Goal: Check status: Check status

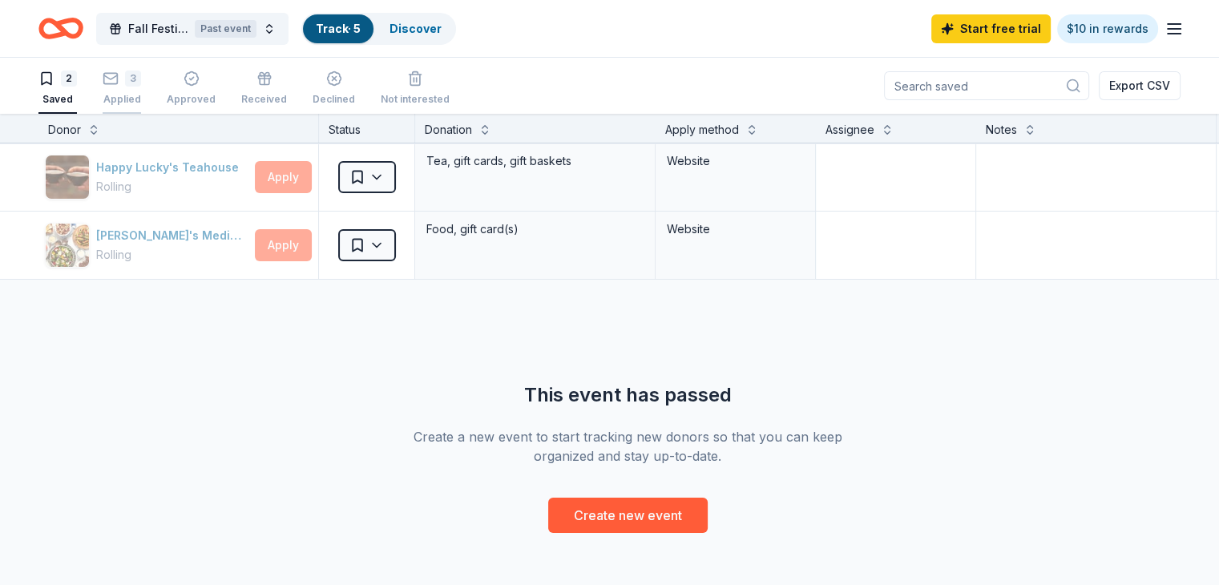
click at [131, 91] on div "3 Applied" at bounding box center [122, 88] width 38 height 35
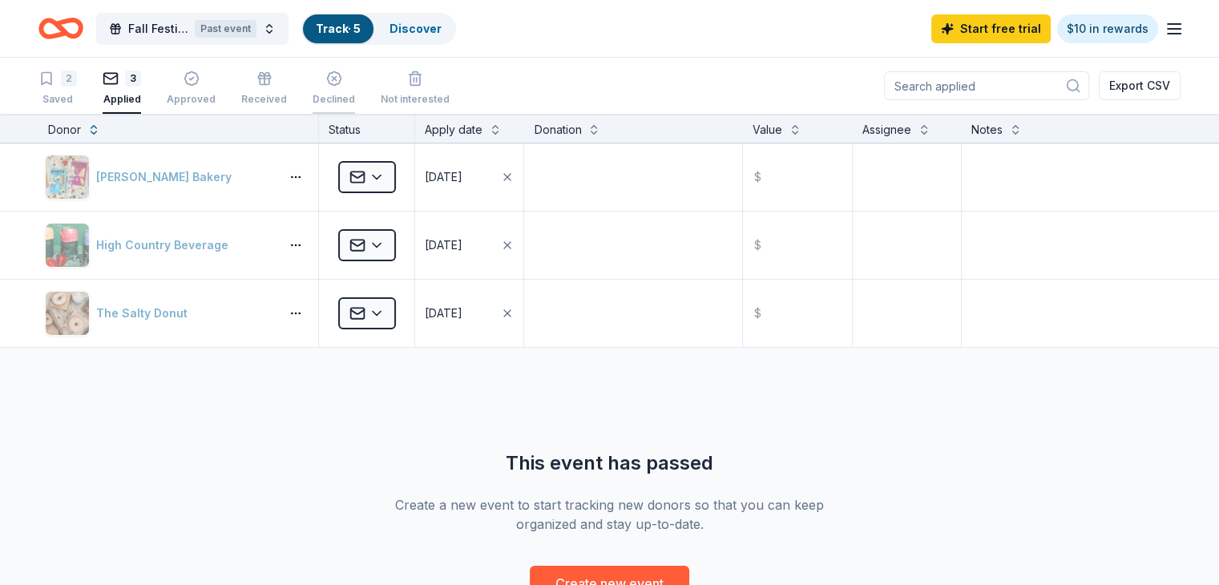
click at [355, 88] on div "Declined" at bounding box center [334, 88] width 42 height 35
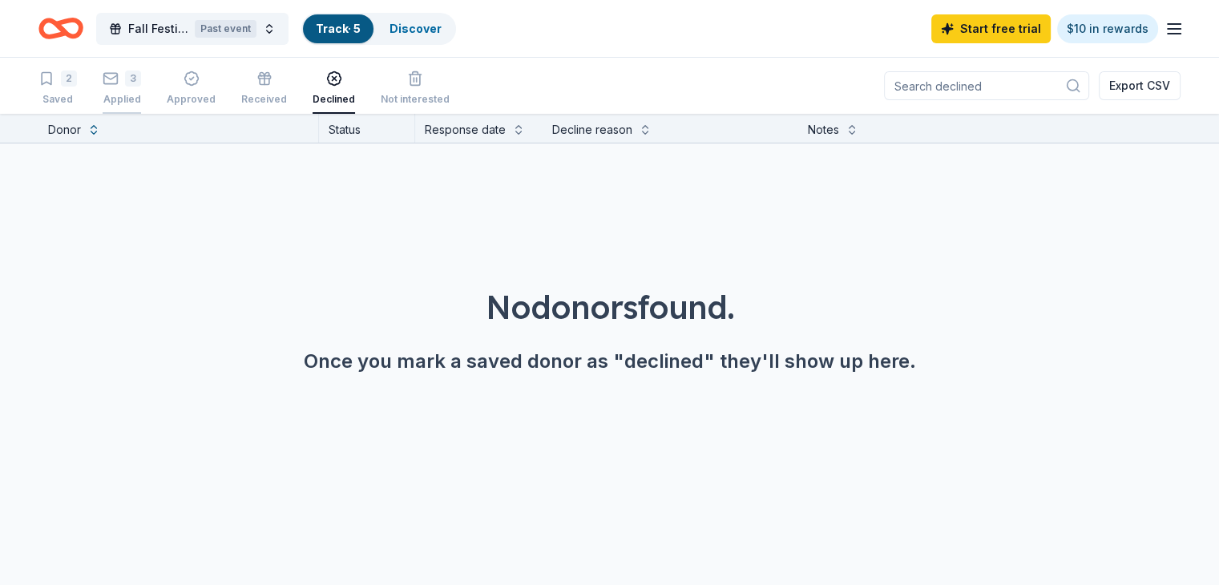
click at [141, 95] on div "Applied" at bounding box center [122, 99] width 38 height 13
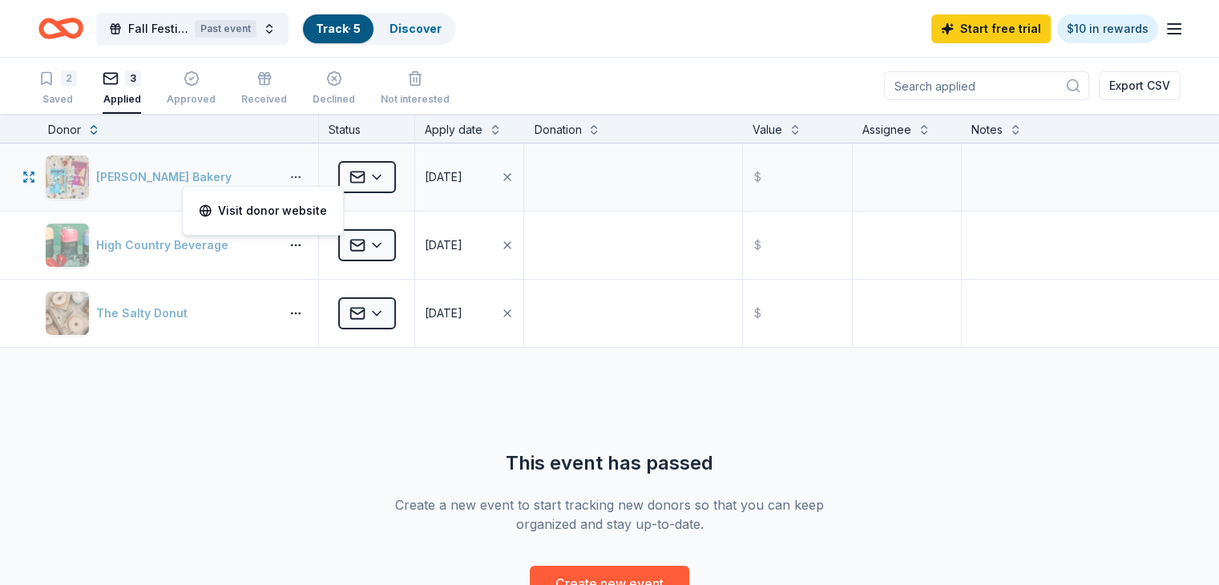
click at [312, 179] on button "button" at bounding box center [296, 177] width 32 height 13
click at [407, 179] on html "Fall Festival Past event Track · 5 Discover Start free trial $10 in rewards 2 S…" at bounding box center [609, 292] width 1219 height 585
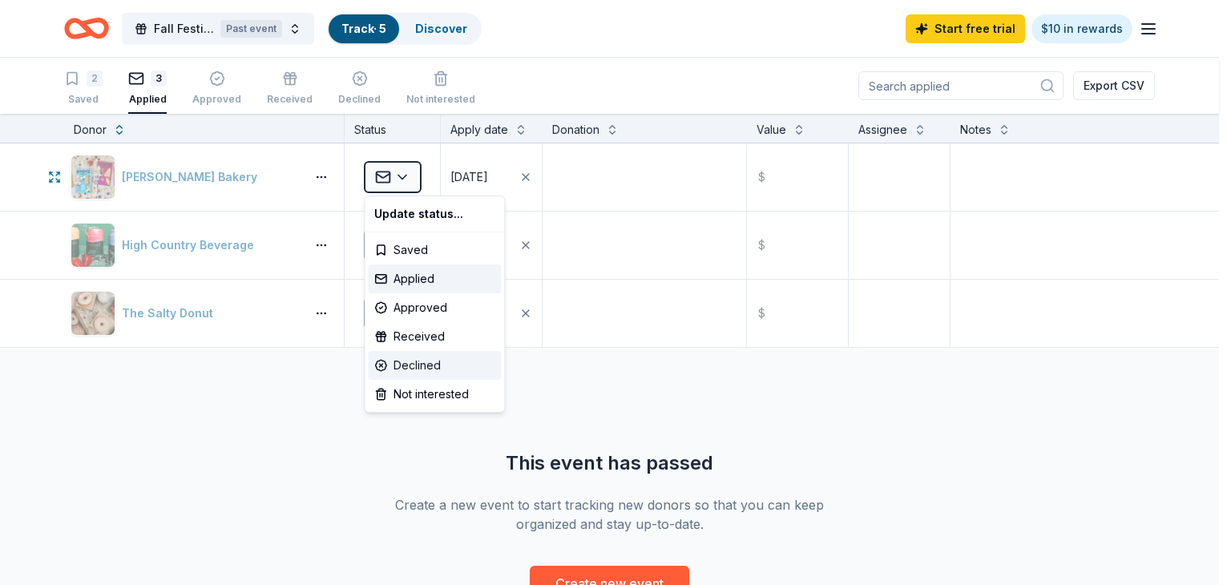
click at [425, 366] on div "Declined" at bounding box center [434, 365] width 133 height 29
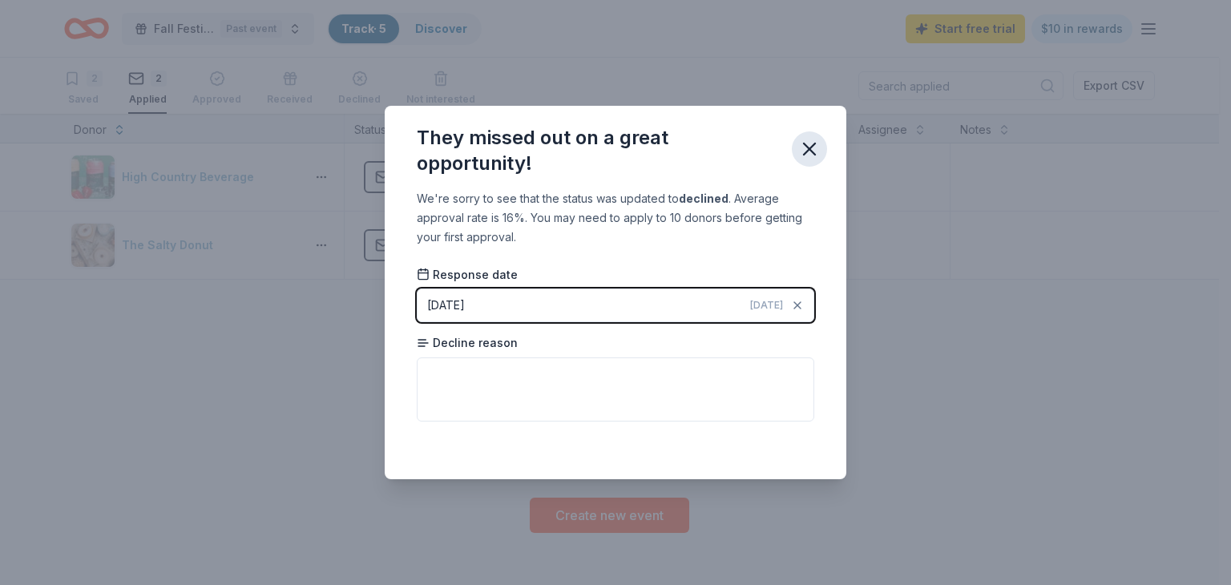
click at [815, 142] on icon "button" at bounding box center [810, 149] width 22 height 22
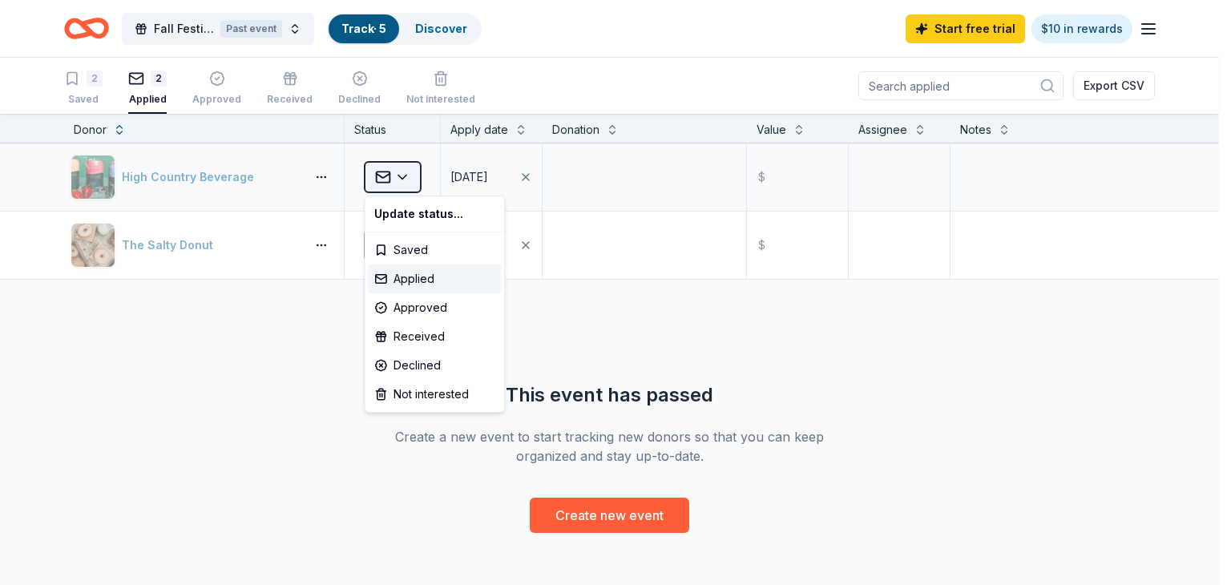
click at [408, 182] on html "Fall Festival Past event Track · 5 Discover Start free trial $10 in rewards 2 S…" at bounding box center [615, 292] width 1231 height 585
click at [406, 362] on div "Declined" at bounding box center [434, 365] width 133 height 29
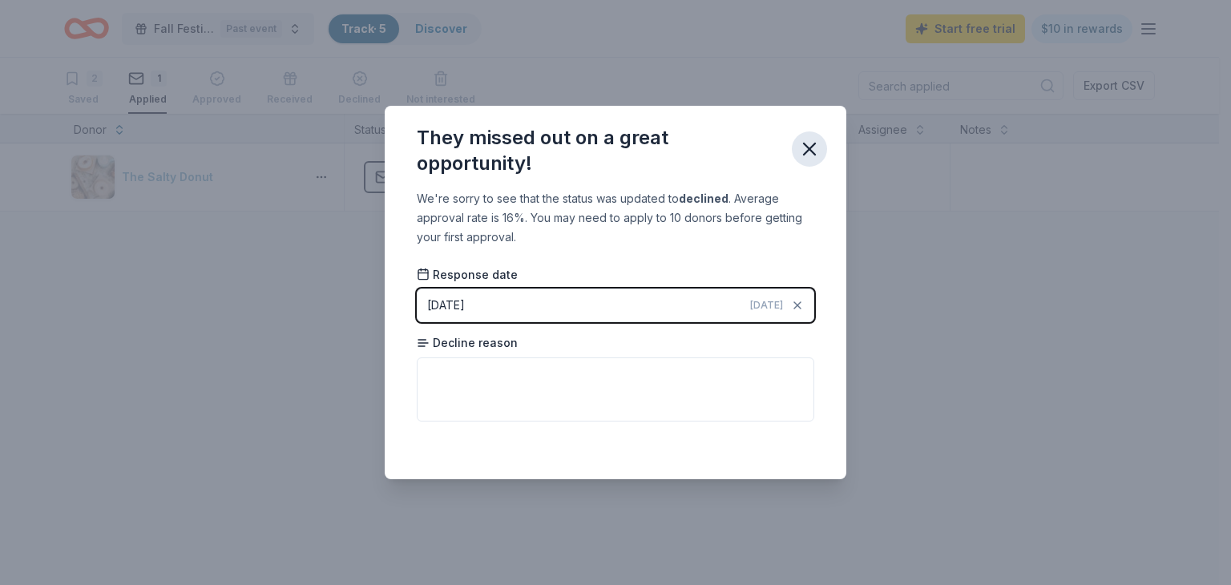
click at [811, 155] on icon "button" at bounding box center [810, 149] width 22 height 22
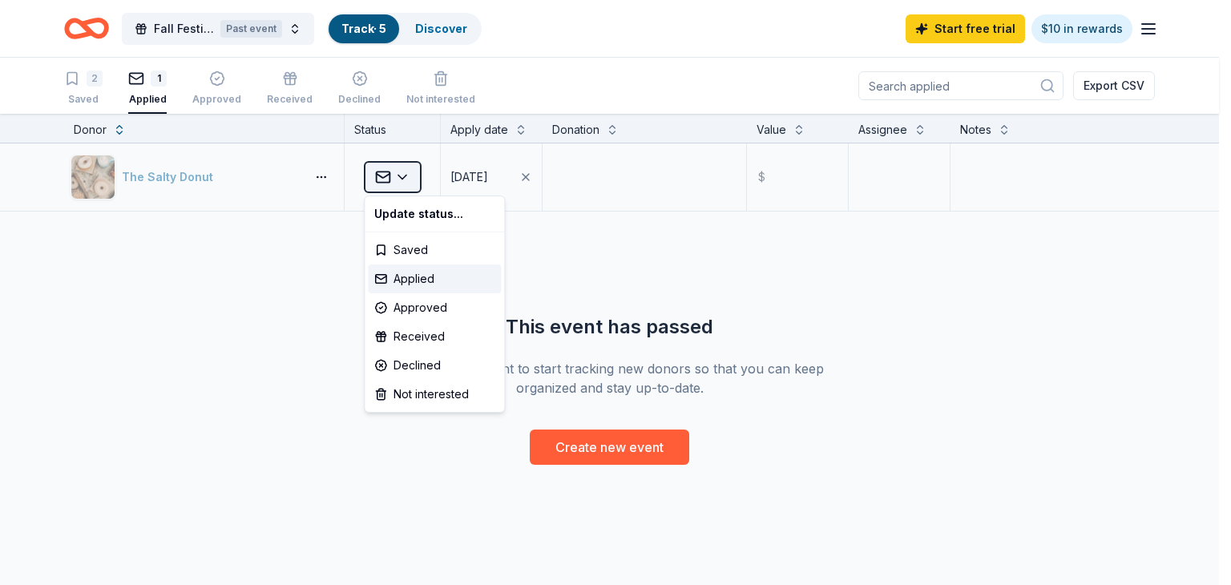
click at [410, 180] on html "Fall Festival Past event Track · 5 Discover Start free trial $10 in rewards 2 S…" at bounding box center [615, 292] width 1231 height 585
click at [425, 362] on div "Declined" at bounding box center [434, 365] width 133 height 29
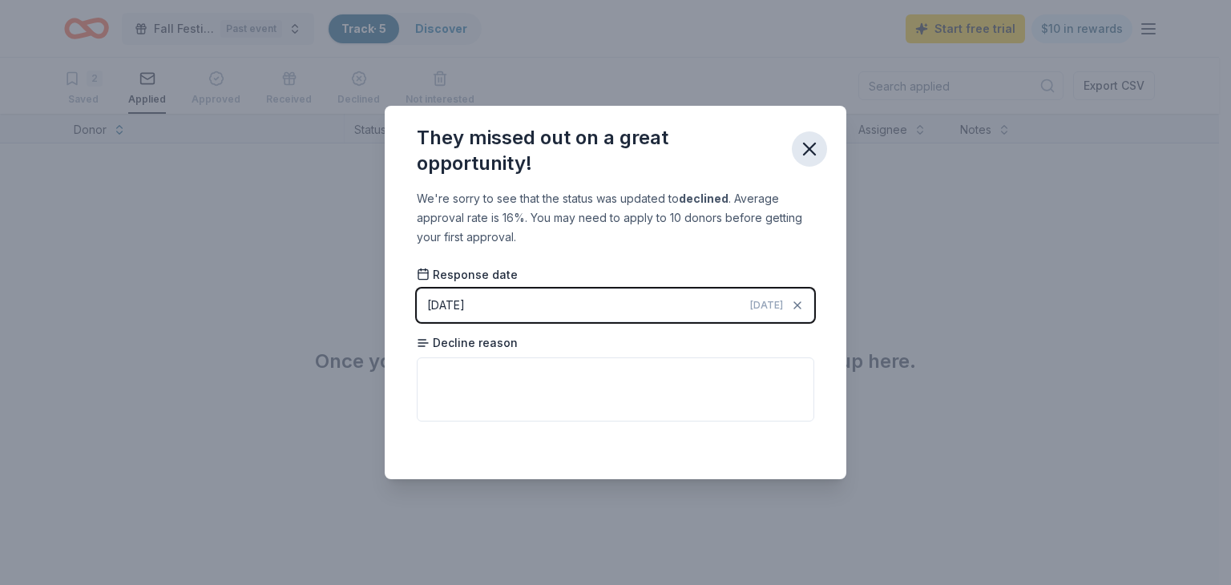
click at [819, 140] on icon "button" at bounding box center [810, 149] width 22 height 22
